Goal: Task Accomplishment & Management: Use online tool/utility

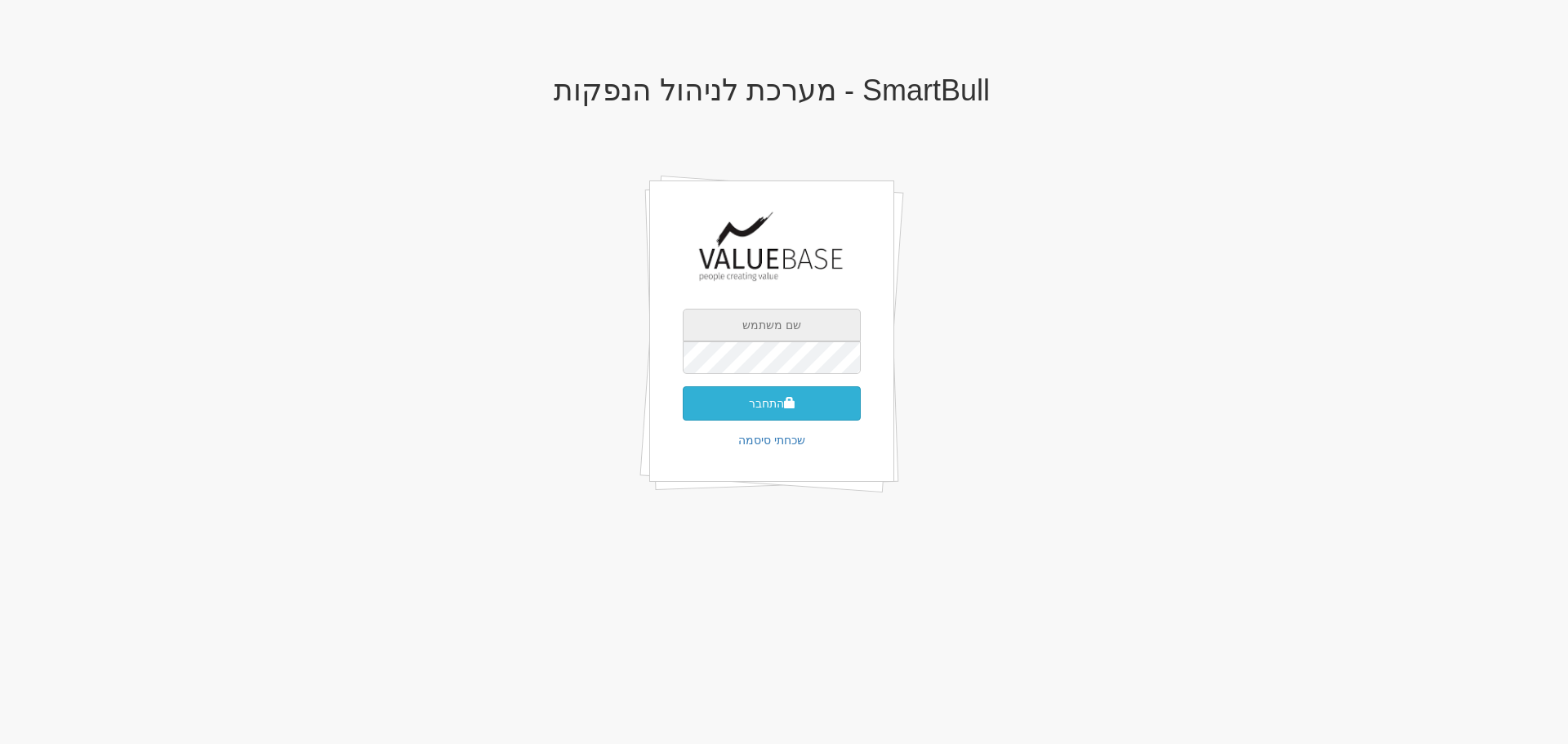
type input "[EMAIL_ADDRESS][DOMAIN_NAME]"
click at [786, 415] on button "התחבר" at bounding box center [772, 403] width 178 height 34
click at [787, 370] on input "text" at bounding box center [772, 382] width 178 height 32
click at [839, 370] on input "text" at bounding box center [772, 382] width 178 height 32
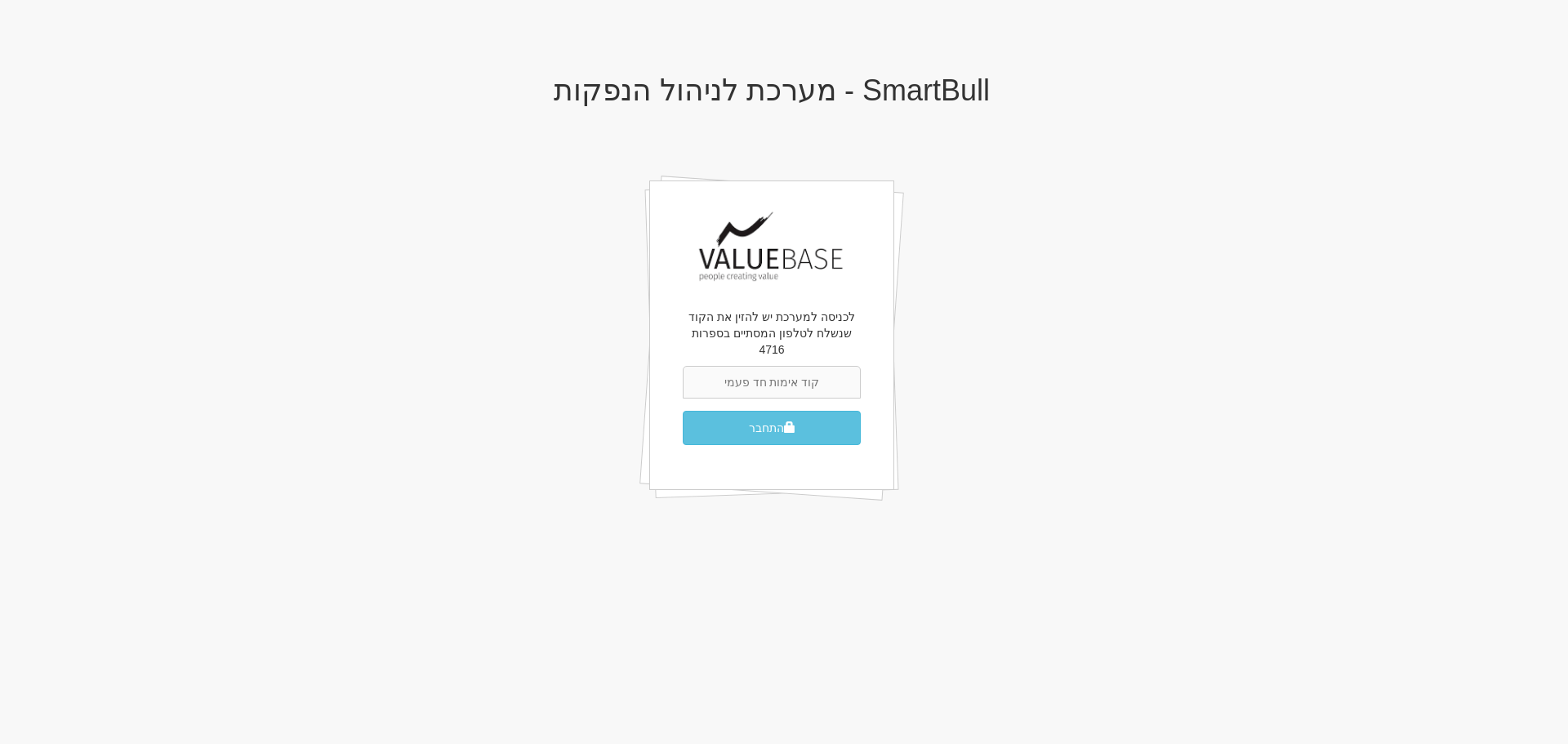
click at [815, 373] on input "text" at bounding box center [772, 382] width 178 height 32
type input "652730"
click at [683, 411] on button "התחבר" at bounding box center [772, 428] width 178 height 34
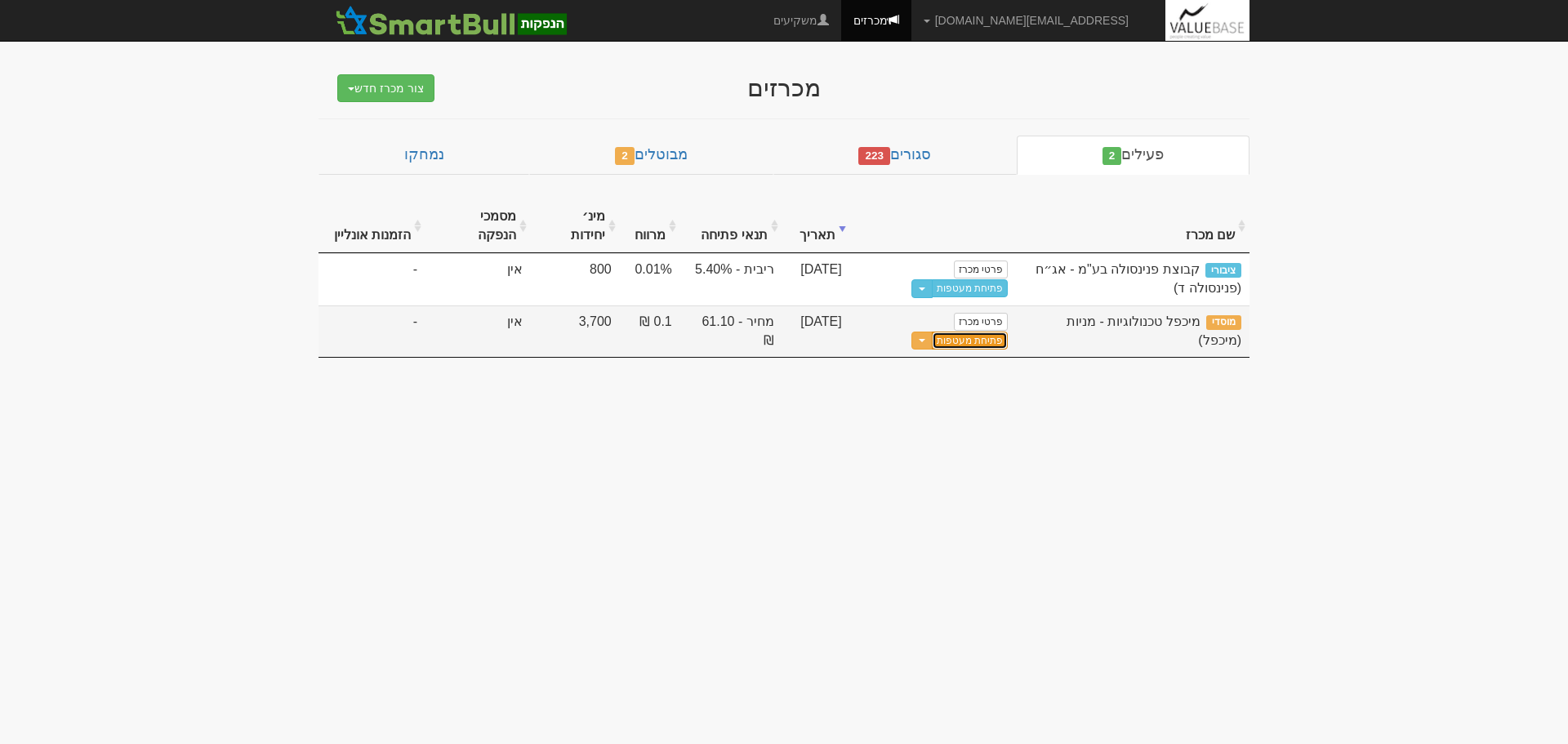
click at [932, 331] on link "פתיחת מעטפות" at bounding box center [970, 341] width 76 height 18
